Goal: Navigation & Orientation: Find specific page/section

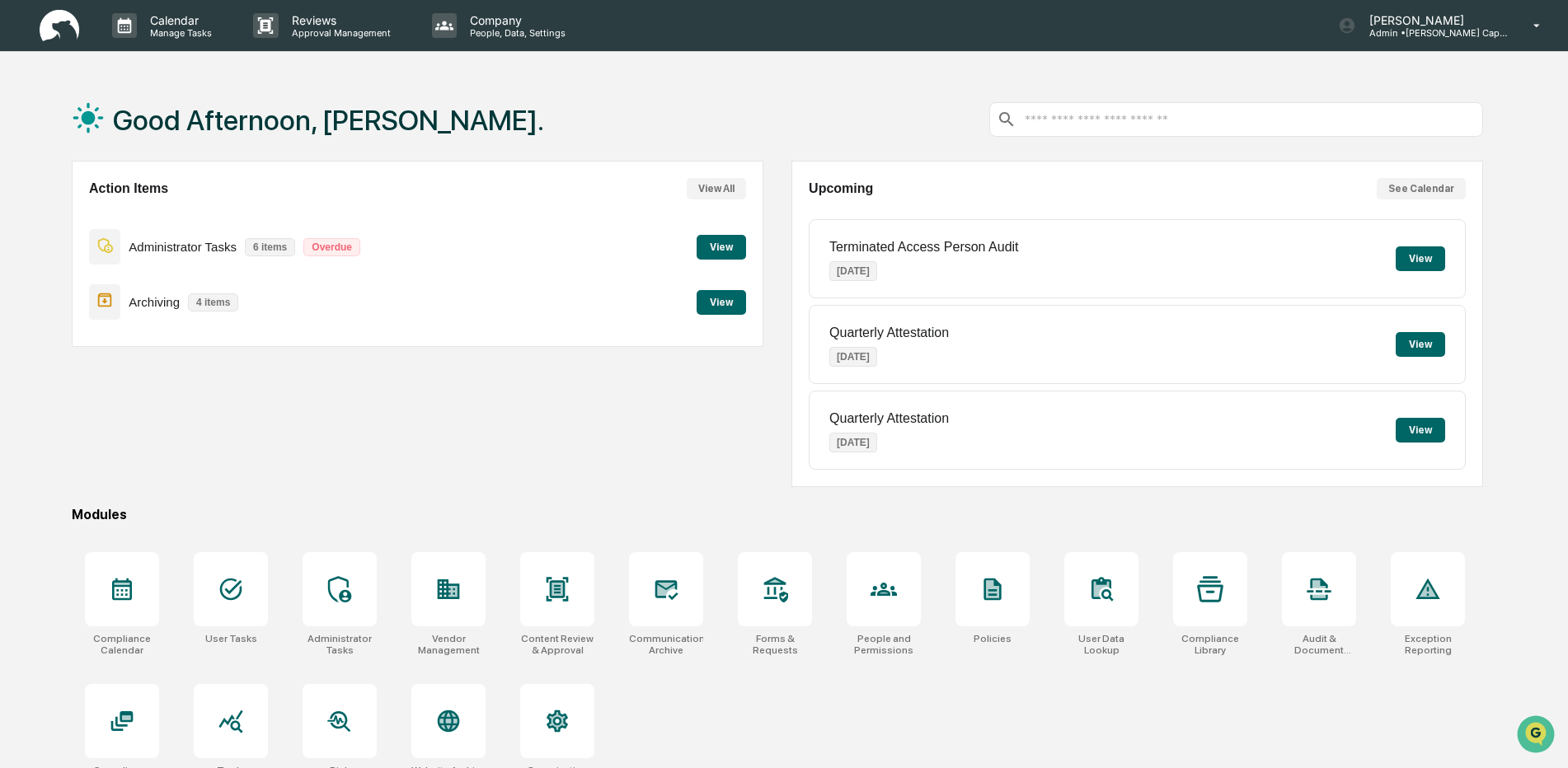
click at [721, 309] on button "View" at bounding box center [721, 302] width 49 height 25
click at [735, 248] on button "View" at bounding box center [721, 247] width 49 height 25
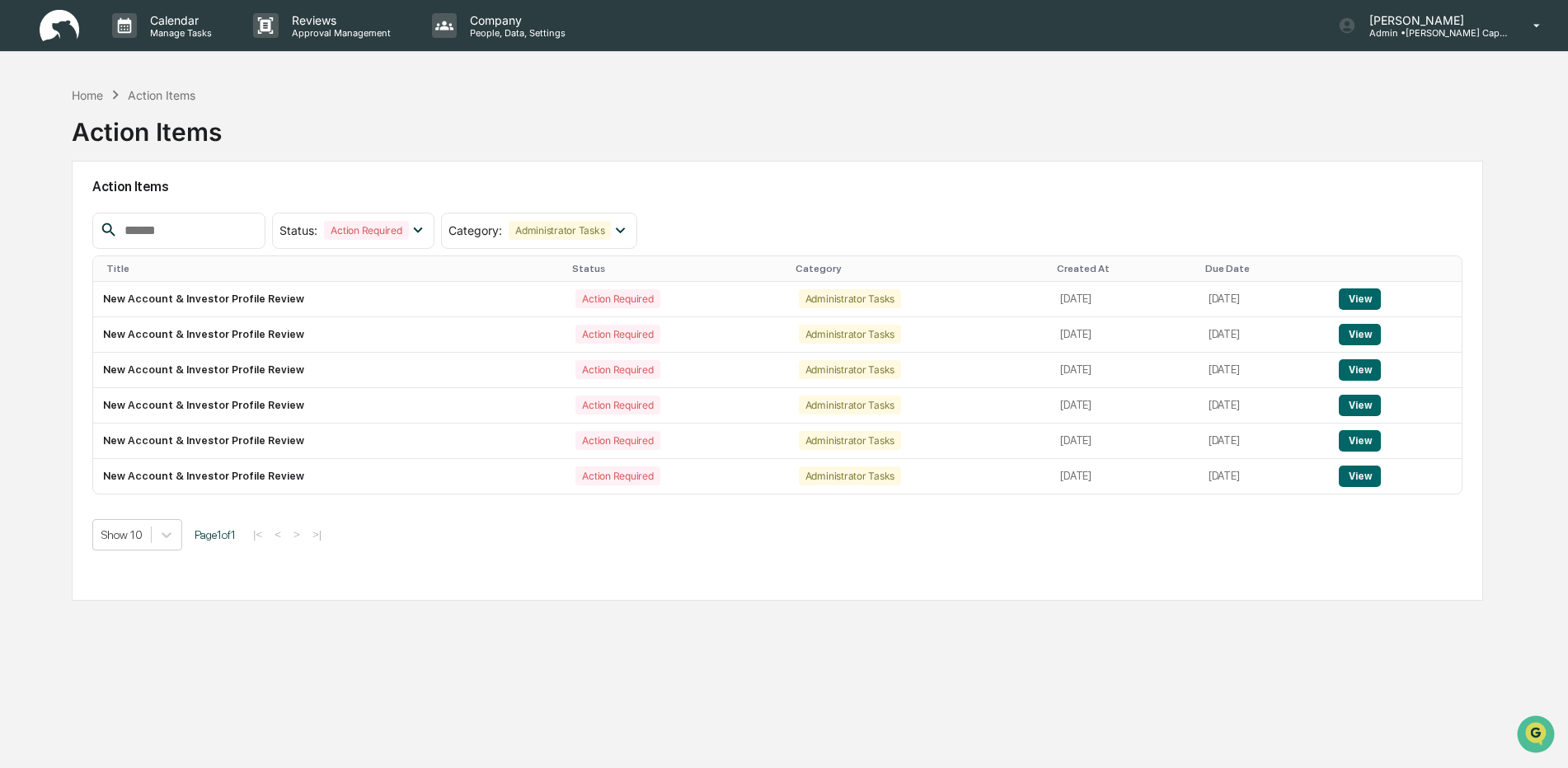
click at [72, 35] on img at bounding box center [59, 26] width 40 height 32
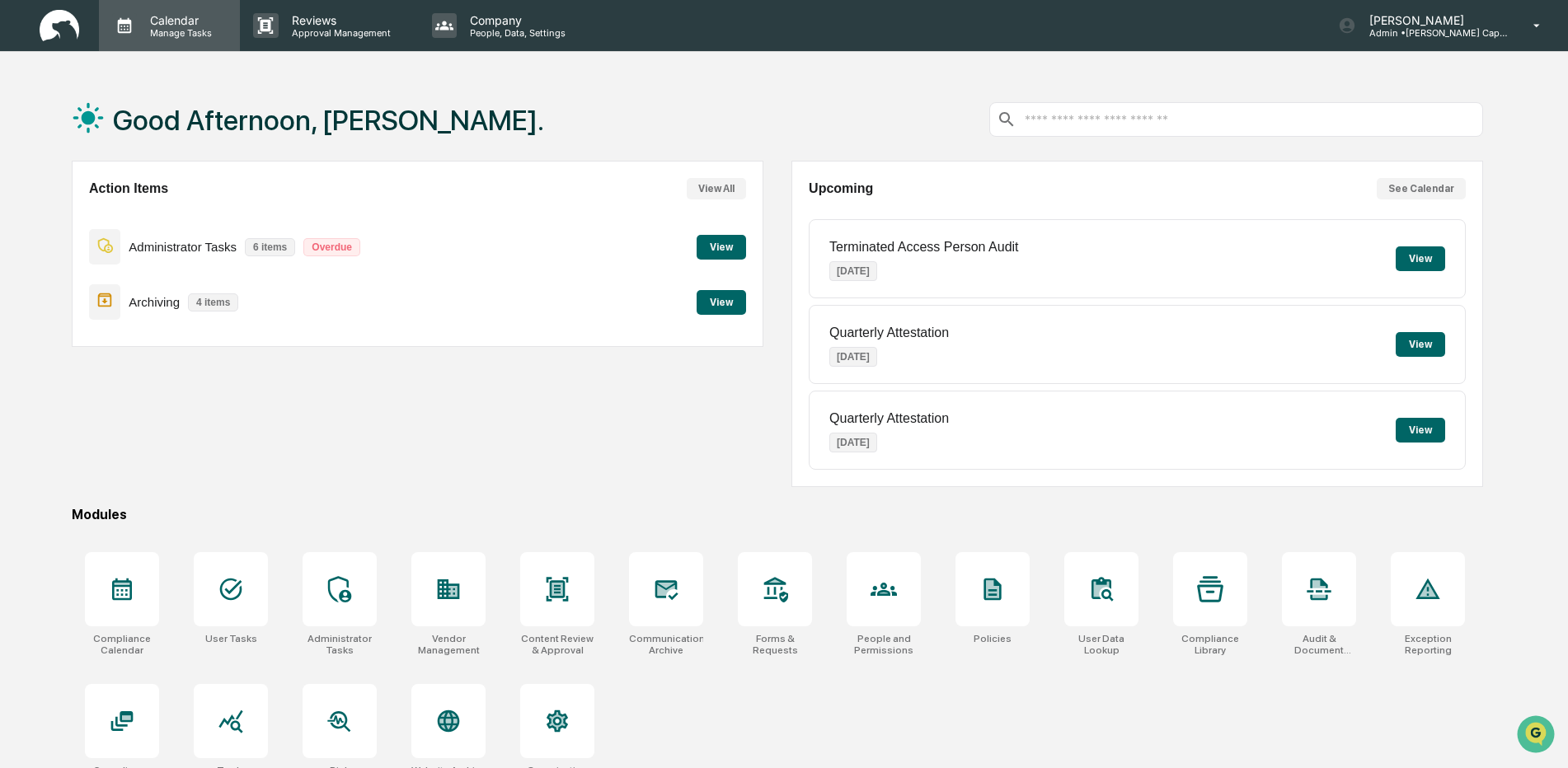
click at [183, 27] on p "Manage Tasks" at bounding box center [179, 33] width 83 height 11
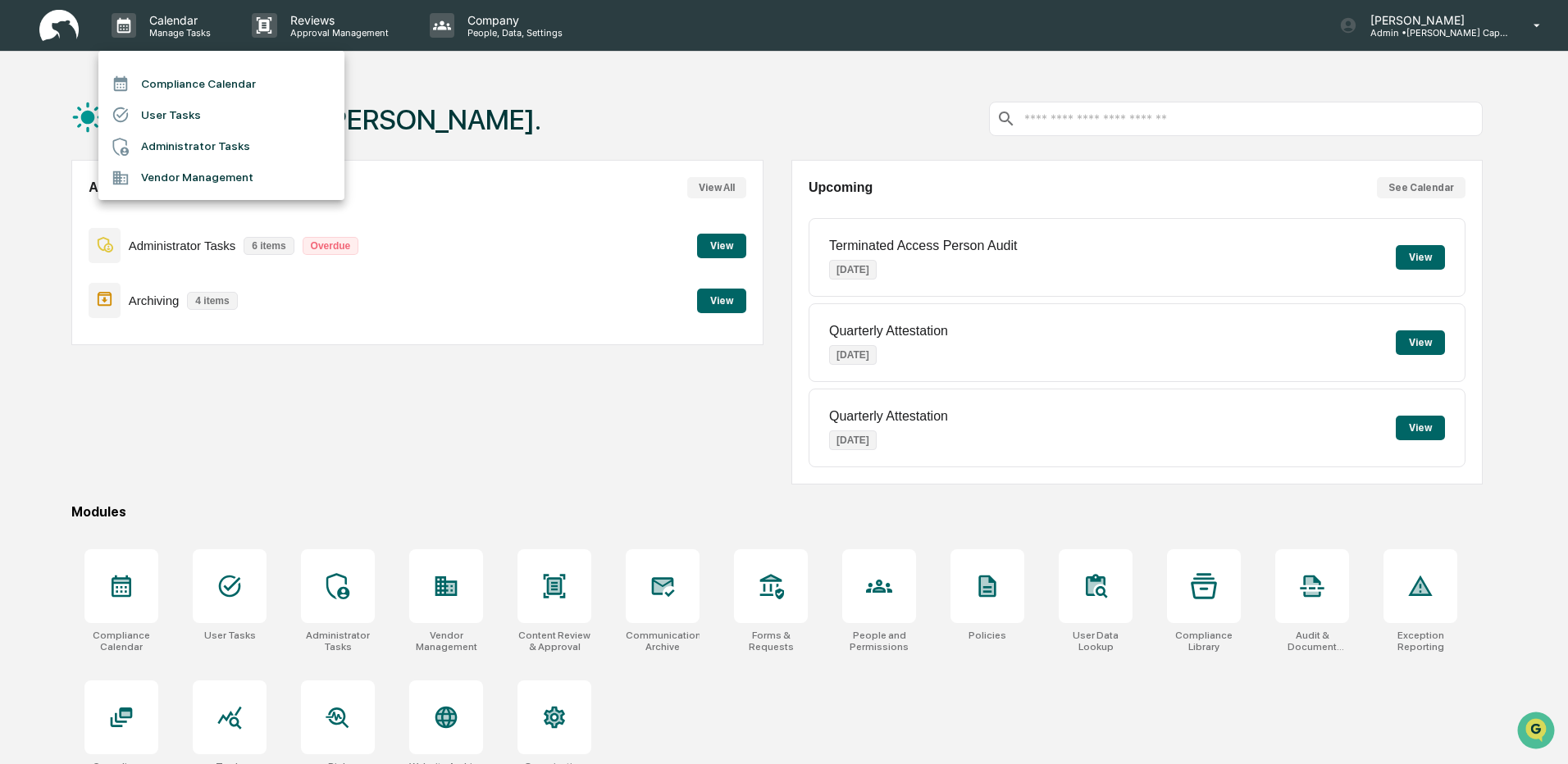
click at [209, 91] on li "Compliance Calendar" at bounding box center [221, 83] width 246 height 31
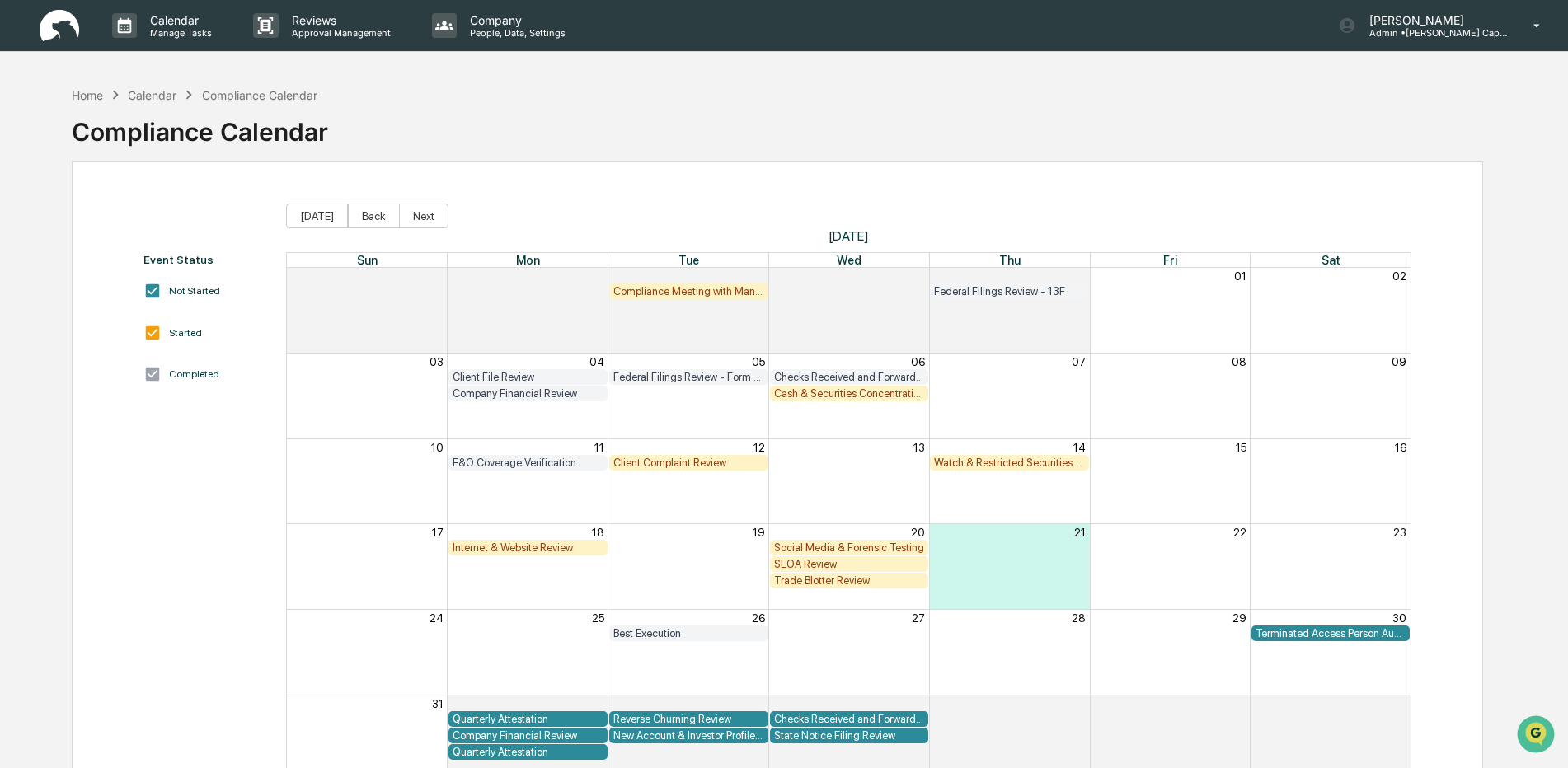
click at [61, 31] on img at bounding box center [59, 26] width 40 height 32
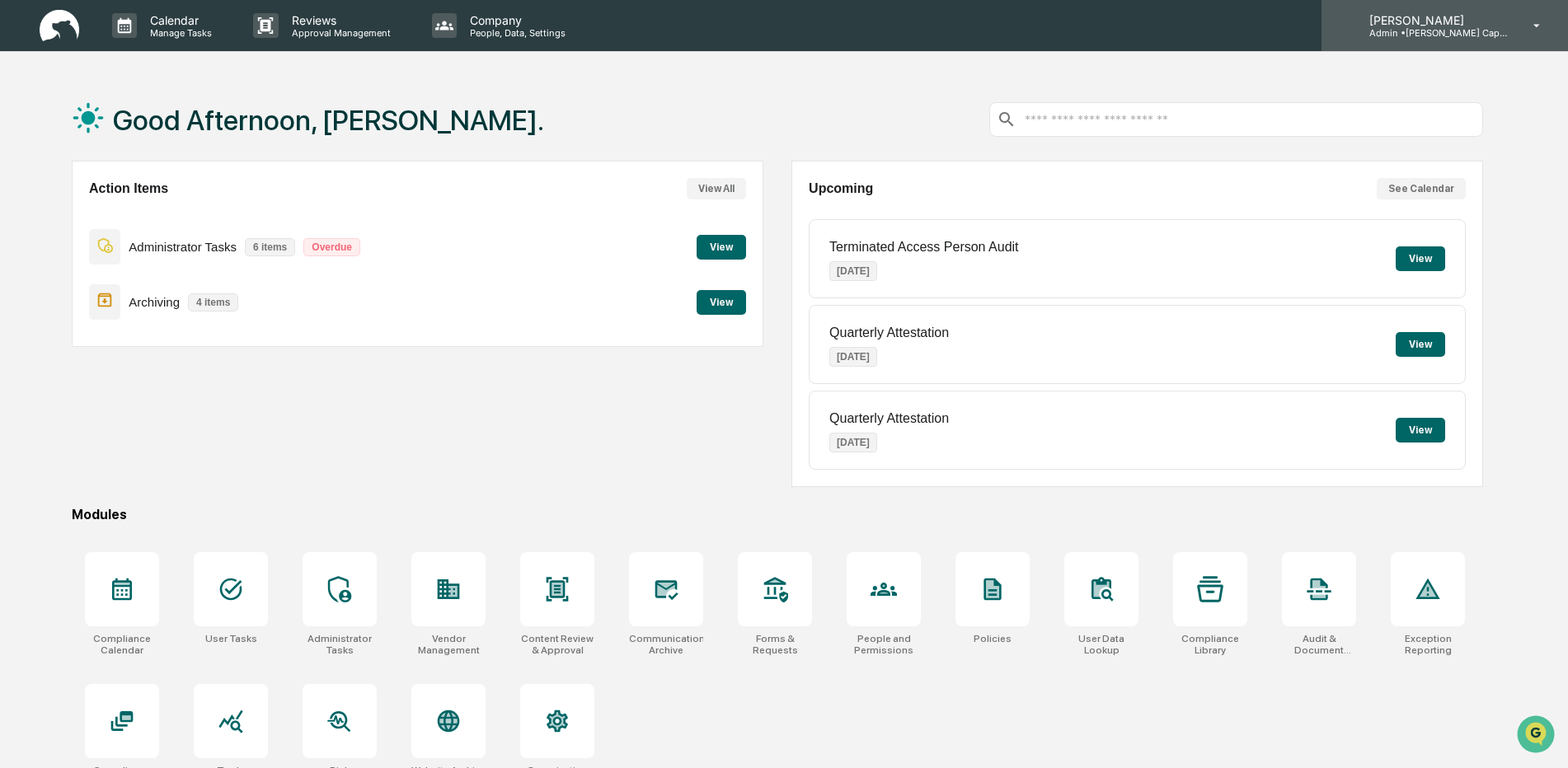
click at [1422, 31] on p "Admin • [PERSON_NAME] Capital" at bounding box center [1434, 33] width 154 height 11
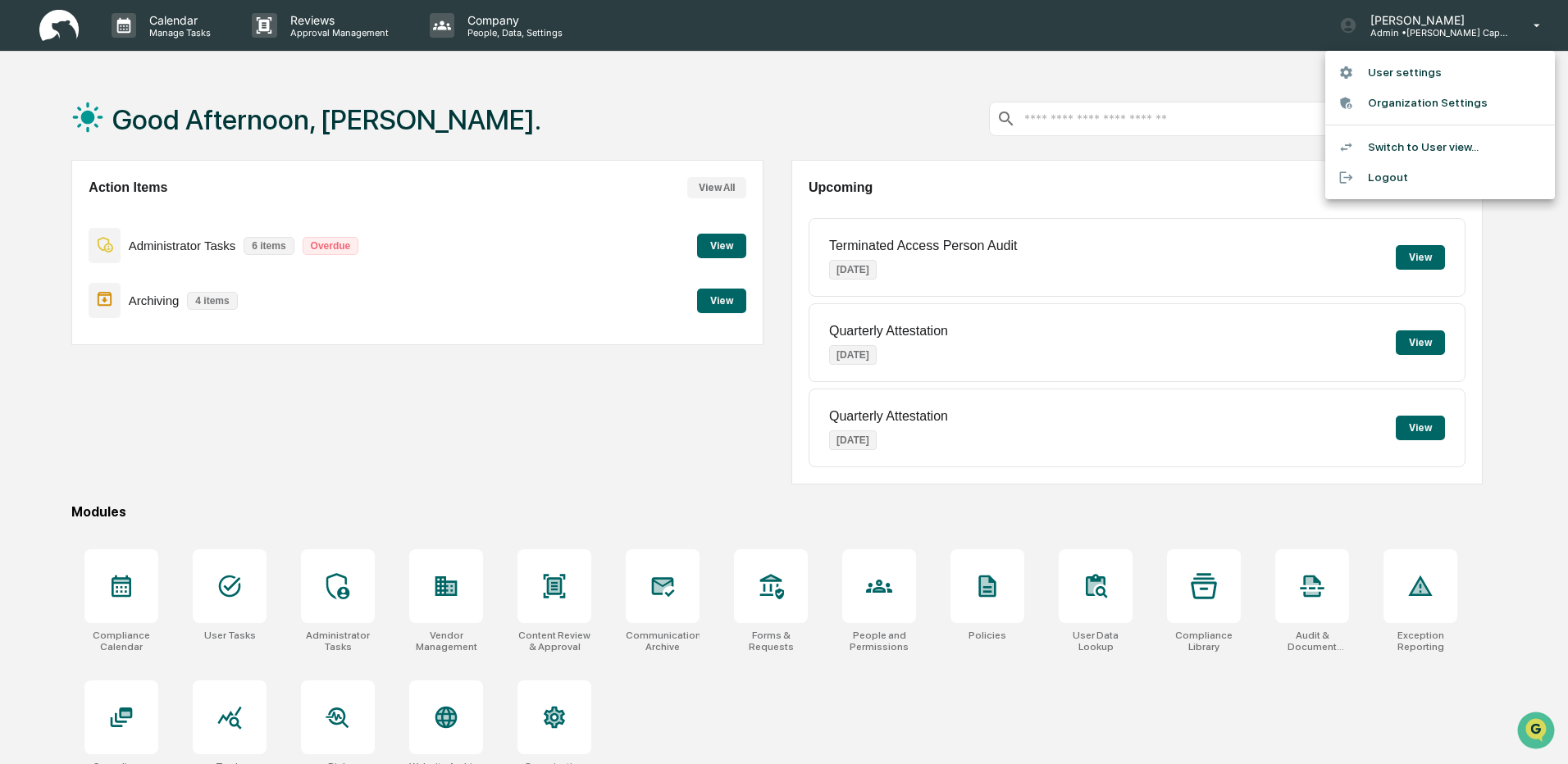
click at [1394, 144] on li "Switch to User view..." at bounding box center [1439, 147] width 229 height 31
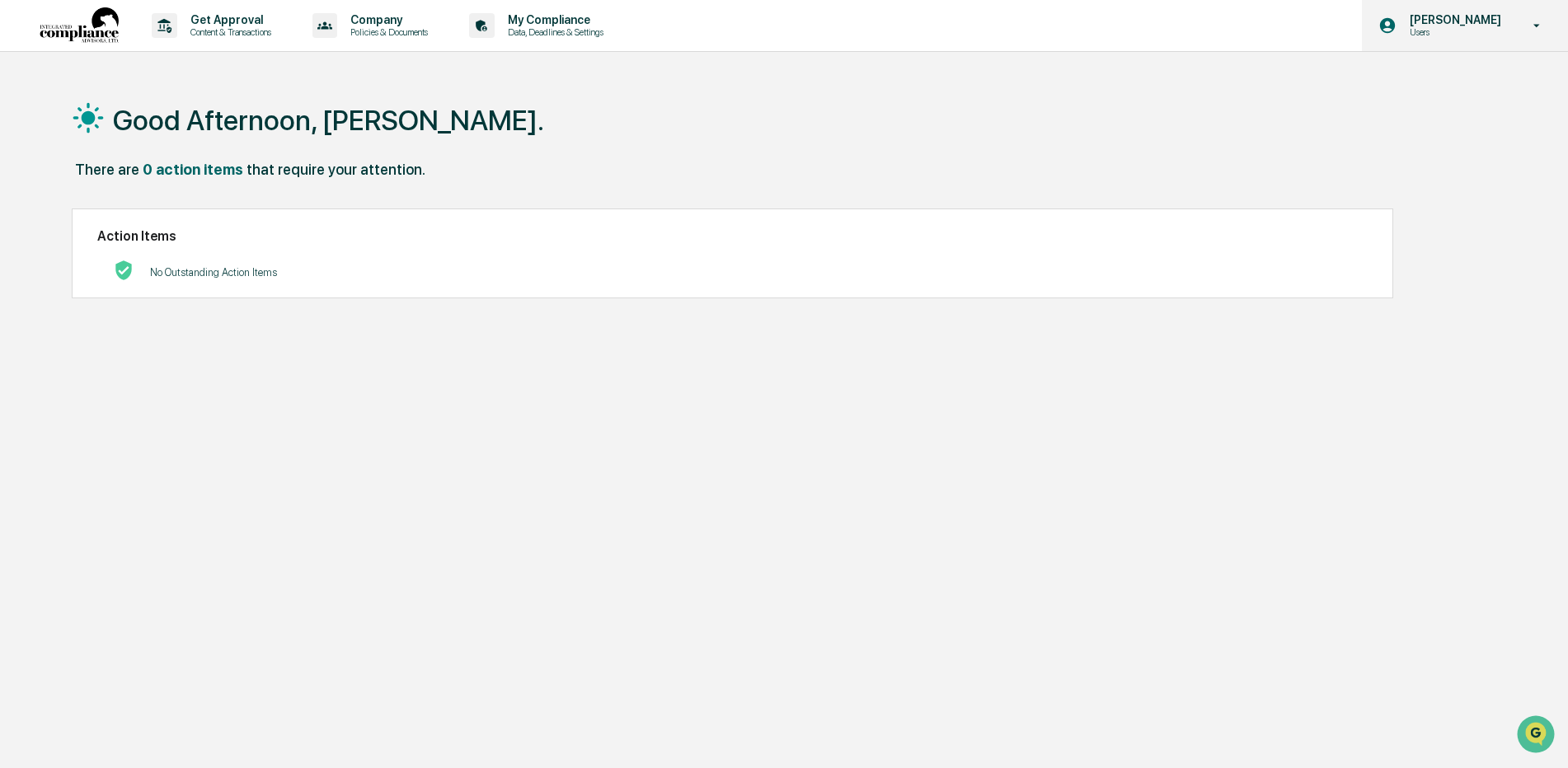
click at [1443, 27] on p "Users" at bounding box center [1453, 32] width 113 height 11
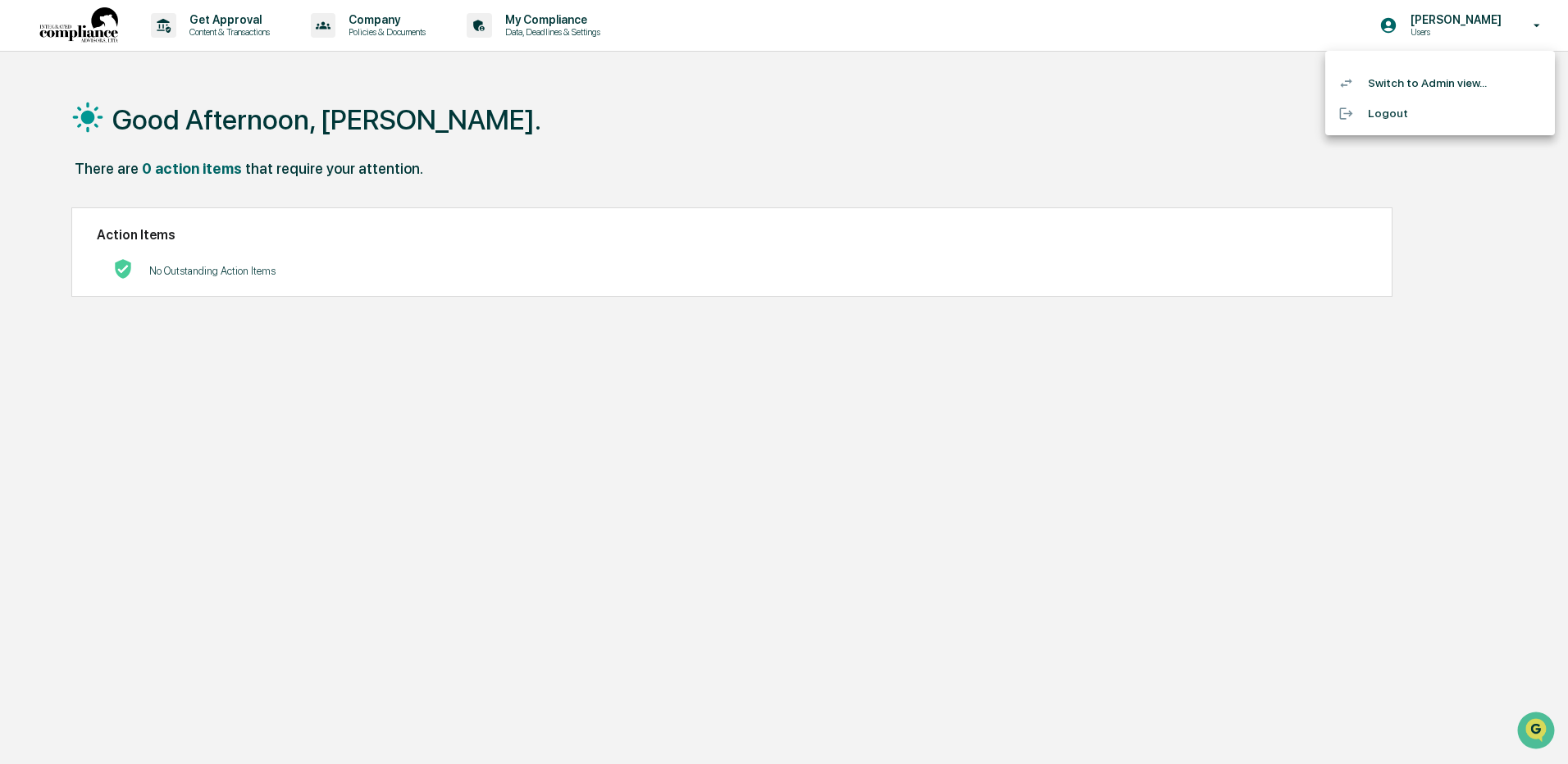
click at [1422, 91] on li "Switch to Admin view..." at bounding box center [1439, 83] width 229 height 31
